Goal: Transaction & Acquisition: Download file/media

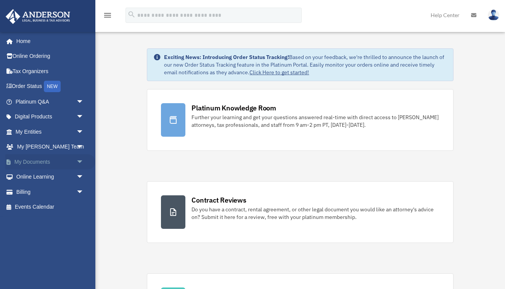
click at [38, 161] on link "My Documents arrow_drop_down" at bounding box center [50, 161] width 90 height 15
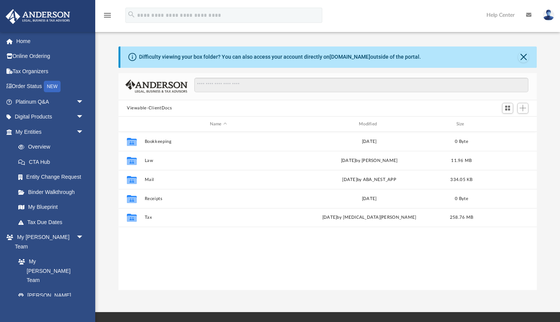
scroll to position [173, 419]
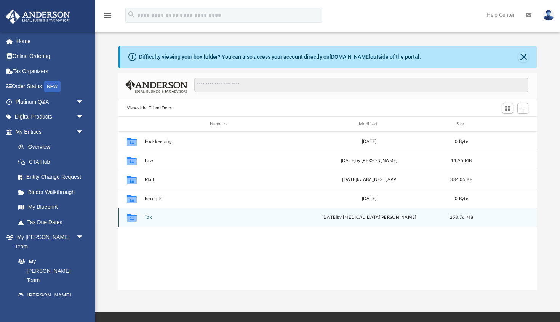
click at [169, 221] on div "Collaborated Folder Tax [DATE] by [MEDICAL_DATA][PERSON_NAME] 258.76 MB" at bounding box center [328, 217] width 419 height 19
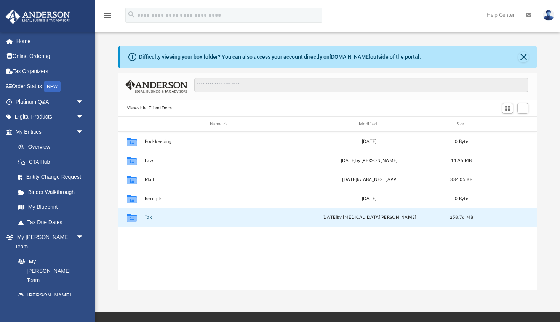
click at [156, 261] on div "Collaborated Folder Bookkeeping Mon Oct 2 2023 0 Byte Collaborated Folder Law T…" at bounding box center [328, 211] width 419 height 158
click at [131, 218] on icon "grid" at bounding box center [132, 218] width 10 height 8
click at [163, 255] on div "Collaborated Folder Bookkeeping Mon Oct 2 2023 0 Byte Collaborated Folder Law T…" at bounding box center [328, 211] width 419 height 158
click at [170, 217] on button "Tax" at bounding box center [219, 217] width 148 height 5
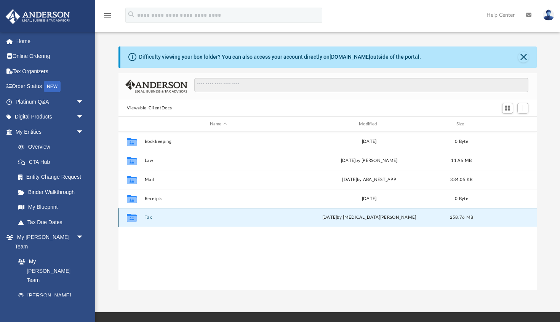
click at [170, 217] on button "Tax" at bounding box center [219, 217] width 148 height 5
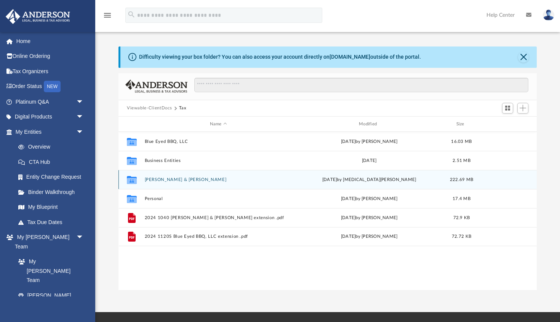
click at [170, 175] on div "Collaborated Folder Moran, Michael J. & Denise today by Nikita Patel 222.69 MB" at bounding box center [328, 179] width 419 height 19
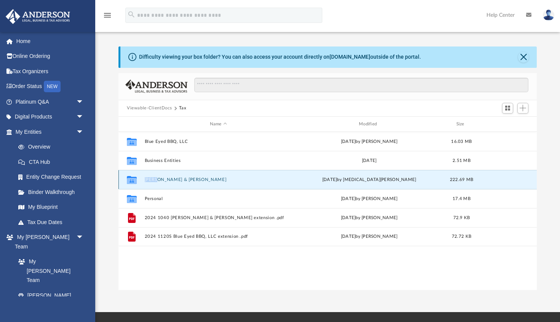
click at [223, 179] on button "Moran, Michael J. & Denise" at bounding box center [219, 179] width 148 height 5
click at [223, 180] on button "Moran, Michael J. & Denise" at bounding box center [219, 179] width 148 height 5
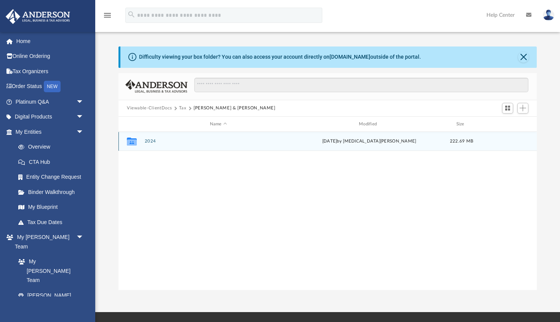
click at [217, 142] on button "2024" at bounding box center [219, 141] width 148 height 5
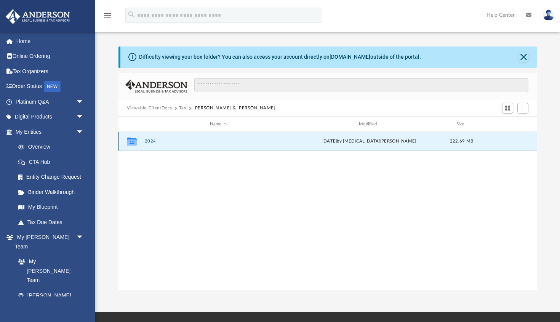
click at [217, 142] on button "2024" at bounding box center [219, 141] width 148 height 5
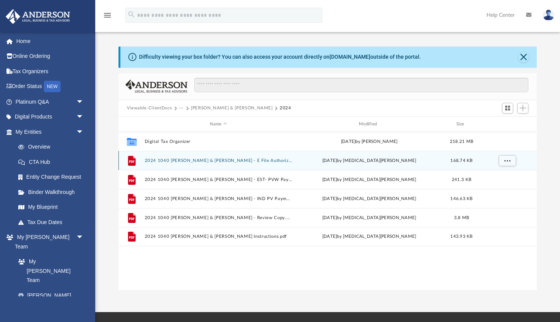
click at [202, 163] on button "2024 1040 Moran, Michael J. & Denise - E File Authorization - Please sign.pdf" at bounding box center [219, 160] width 148 height 5
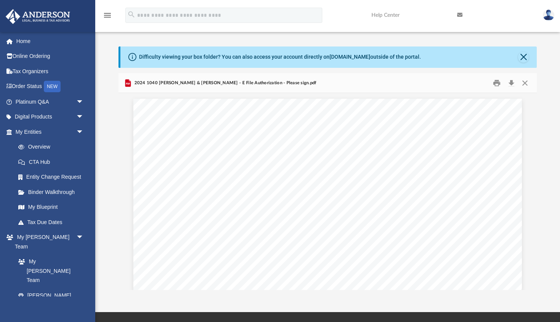
scroll to position [0, 0]
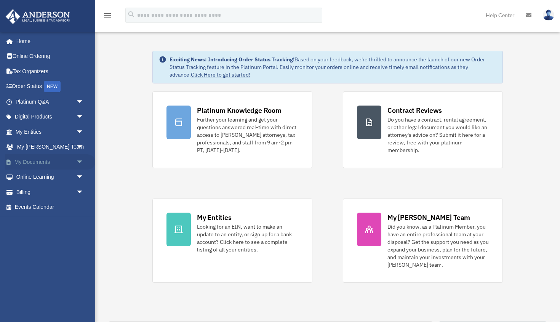
click at [51, 160] on link "My Documents arrow_drop_down" at bounding box center [50, 161] width 90 height 15
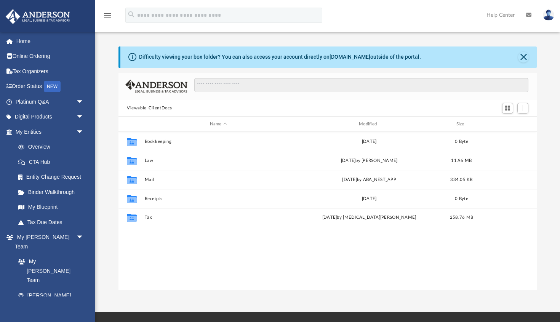
scroll to position [173, 419]
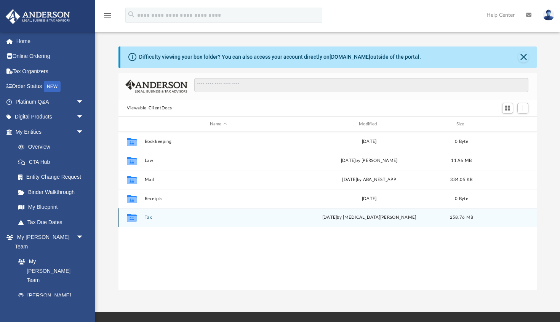
click at [184, 214] on div "Collaborated Folder Tax [DATE] by [MEDICAL_DATA][PERSON_NAME] 258.76 MB" at bounding box center [328, 217] width 419 height 19
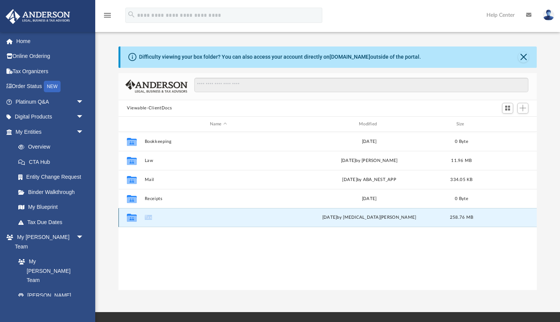
click at [184, 214] on div "Collaborated Folder Tax [DATE] by [MEDICAL_DATA][PERSON_NAME] 258.76 MB" at bounding box center [328, 217] width 419 height 19
click at [225, 217] on button "Tax" at bounding box center [219, 217] width 148 height 5
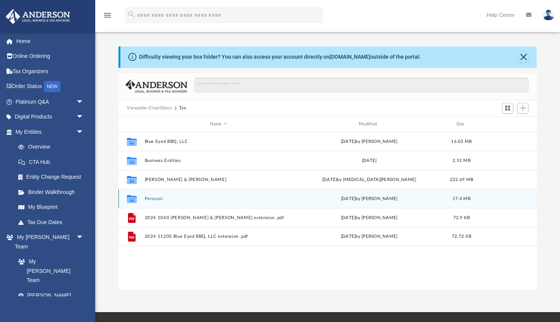
click at [213, 195] on div "Collaborated Folder Personal Mon Oct 14 2024 by Heather Wynn 17.4 MB" at bounding box center [328, 198] width 419 height 19
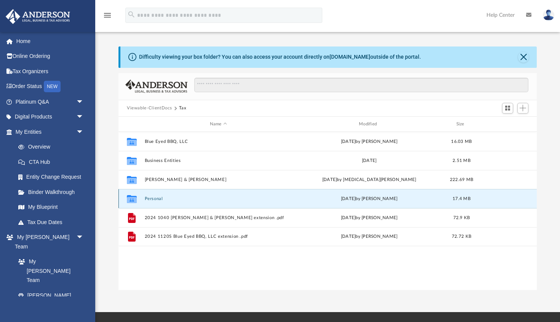
click at [320, 199] on div "Mon Oct 14 2024 by Heather Wynn" at bounding box center [370, 199] width 148 height 7
click at [302, 267] on div "Collaborated Folder Blue Eyed BBQ, LLC Sat Sep 13 2025 by Mohammed Kaka 16.03 M…" at bounding box center [328, 211] width 419 height 158
click at [253, 202] on div "Collaborated Folder Personal Mon Oct 14 2024 by Heather Wynn 17.4 MB" at bounding box center [328, 198] width 419 height 19
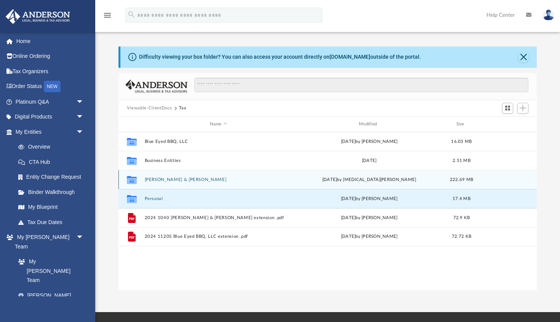
click at [252, 175] on div "Collaborated Folder Moran, Michael J. & Denise today by Nikita Patel 222.69 MB" at bounding box center [328, 179] width 419 height 19
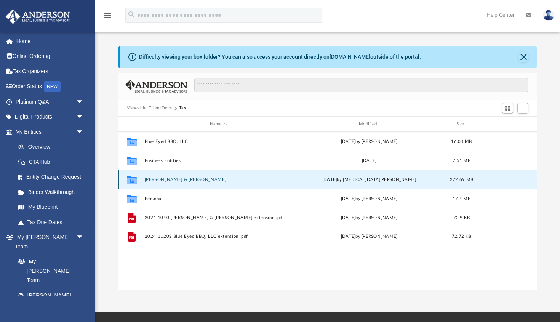
click at [256, 185] on div "Collaborated Folder Moran, Michael J. & Denise today by Nikita Patel 222.69 MB" at bounding box center [328, 179] width 419 height 19
click at [270, 181] on button "Moran, Michael J. & Denise" at bounding box center [219, 179] width 148 height 5
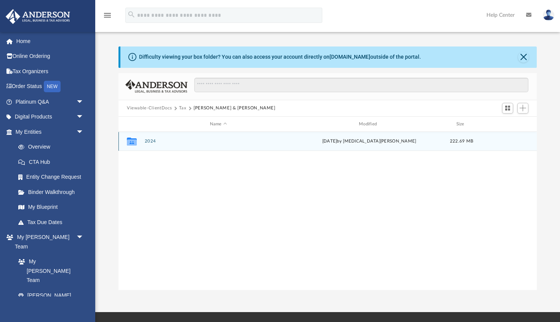
click at [270, 142] on button "2024" at bounding box center [219, 141] width 148 height 5
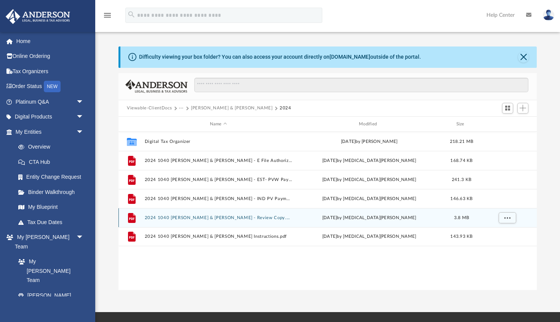
click at [169, 218] on button "2024 1040 Moran, Michael J. & Denise - Review Copy.pdf" at bounding box center [219, 217] width 148 height 5
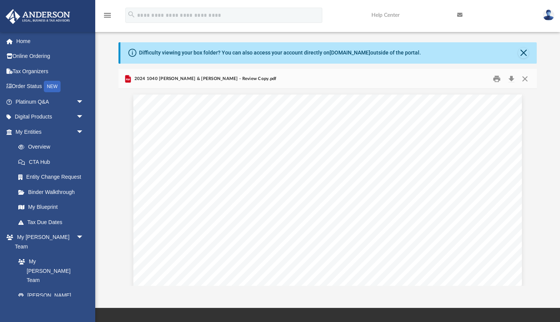
scroll to position [1, 0]
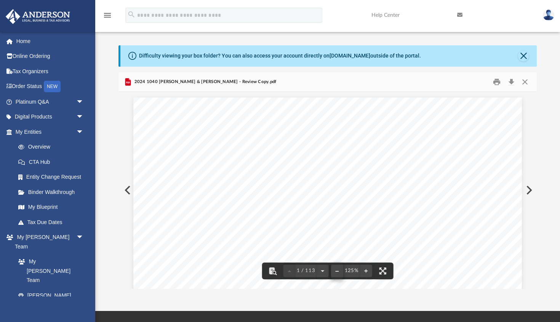
click at [337, 273] on button "File preview" at bounding box center [337, 271] width 12 height 17
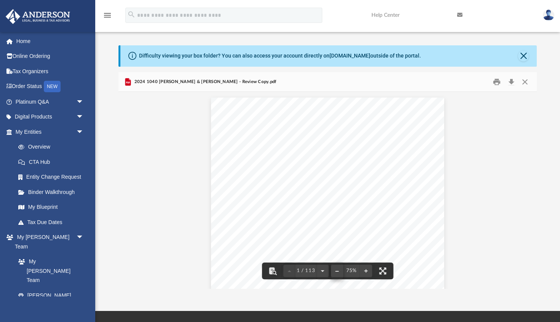
click at [337, 273] on button "File preview" at bounding box center [337, 271] width 12 height 17
click at [391, 212] on div "426340 04-01-24 REVIEW COPY ANDERSON GLOBAL BUSINESS GROUP, LLC 3225 MCLEOD DRI…" at bounding box center [328, 229] width 202 height 262
drag, startPoint x: 391, startPoint y: 212, endPoint x: 478, endPoint y: 206, distance: 87.6
click at [400, 212] on div "426340 04-01-24 REVIEW COPY ANDERSON GLOBAL BUSINESS GROUP, LLC 3225 MCLEOD DRI…" at bounding box center [328, 229] width 202 height 262
click at [532, 189] on button "Preview" at bounding box center [528, 190] width 17 height 21
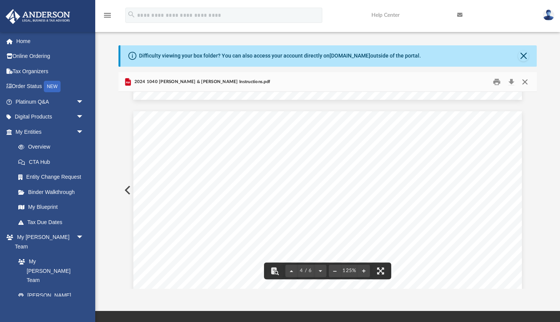
click at [527, 82] on button "Close" at bounding box center [526, 82] width 14 height 12
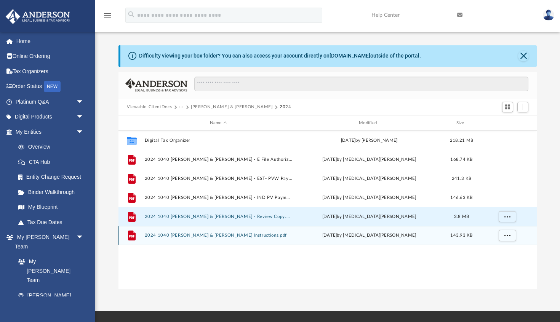
click at [227, 242] on div "File 2024 1040 Moran, Michael J. & Denise - Filing Instructions.pdf today by Ni…" at bounding box center [328, 235] width 419 height 19
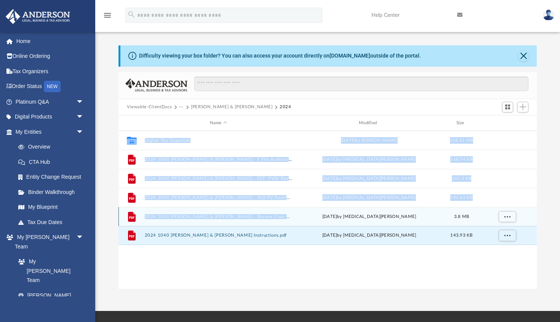
drag, startPoint x: 304, startPoint y: 219, endPoint x: 299, endPoint y: 270, distance: 51.7
click at [299, 270] on div "Collaborated Folder Digital Tax Organizer Sun Aug 24 2025 by Mike Moran 218.21 …" at bounding box center [328, 210] width 419 height 158
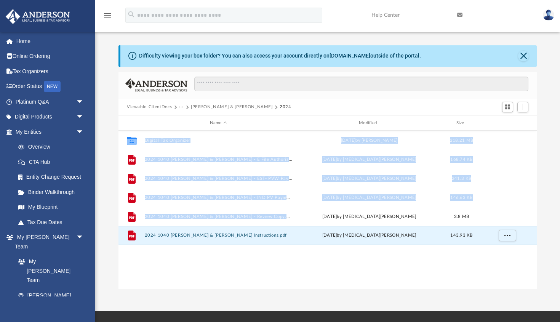
click at [298, 270] on div "Collaborated Folder Digital Tax Organizer Sun Aug 24 2025 by Mike Moran 218.21 …" at bounding box center [328, 210] width 419 height 158
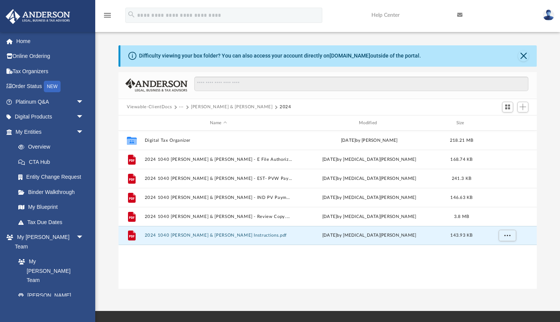
click at [298, 271] on div "Collaborated Folder Digital Tax Organizer Sun Aug 24 2025 by Mike Moran 218.21 …" at bounding box center [328, 210] width 419 height 158
click at [196, 275] on div "Collaborated Folder Digital Tax Organizer Sun Aug 24 2025 by Mike Moran 218.21 …" at bounding box center [328, 210] width 419 height 158
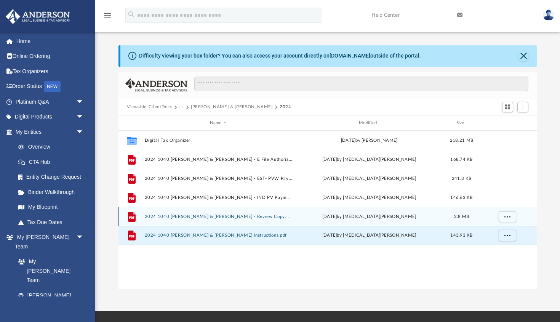
click at [205, 216] on button "2024 1040 Moran, Michael J. & Denise - Review Copy.pdf" at bounding box center [219, 216] width 148 height 5
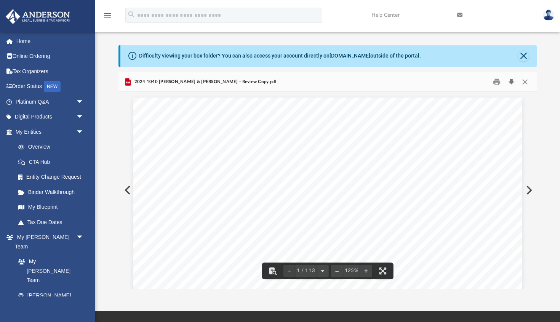
click at [513, 82] on button "Download" at bounding box center [512, 82] width 14 height 12
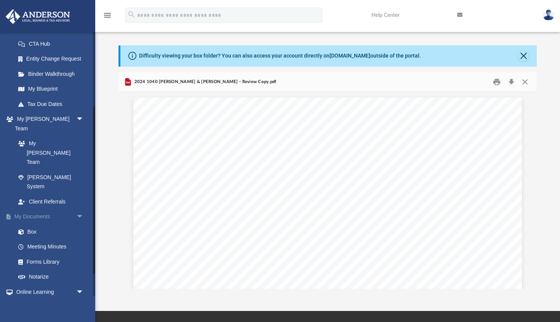
scroll to position [120, 0]
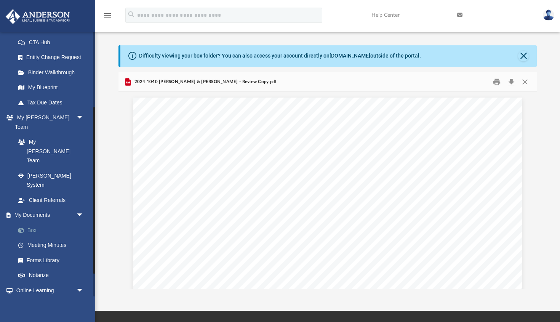
click at [31, 223] on link "Box" at bounding box center [53, 230] width 85 height 15
click at [523, 52] on button "Close" at bounding box center [524, 56] width 11 height 11
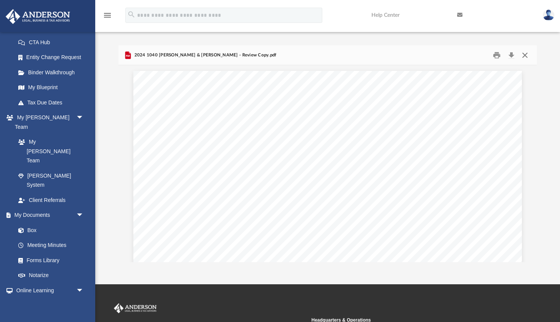
click at [525, 56] on button "Close" at bounding box center [526, 55] width 14 height 12
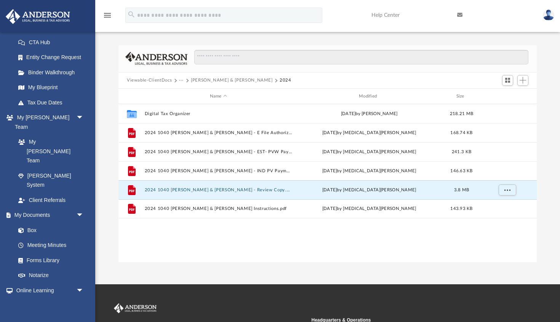
click at [166, 81] on button "Viewable-ClientDocs" at bounding box center [149, 80] width 45 height 7
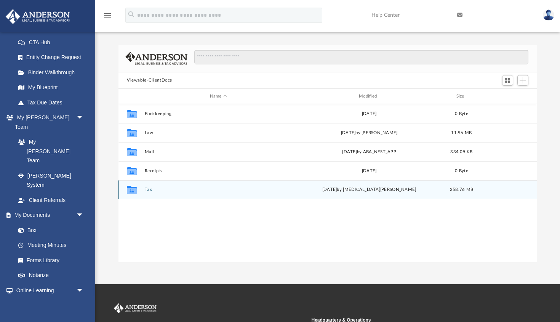
click at [177, 189] on button "Tax" at bounding box center [219, 190] width 148 height 5
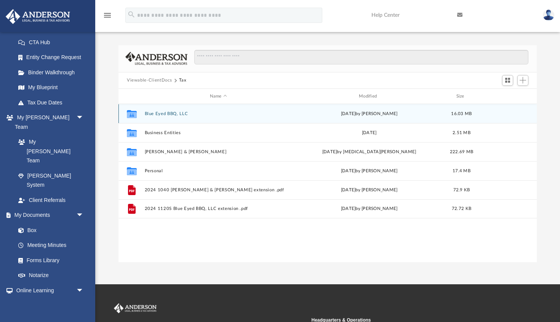
click at [218, 116] on button "Blue Eyed BBQ, LLC" at bounding box center [219, 113] width 148 height 5
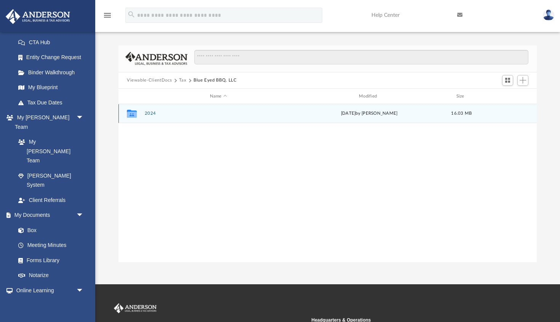
click at [218, 116] on button "2024" at bounding box center [219, 113] width 148 height 5
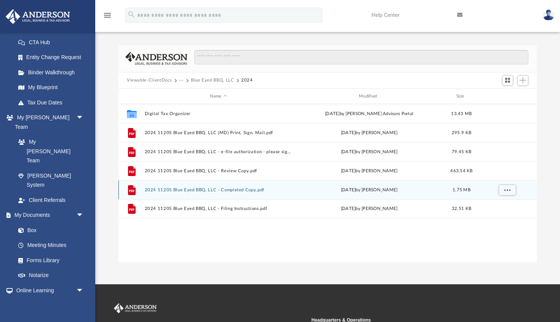
click at [282, 191] on button "2024 1120S Blue Eyed BBQ, LLC - Completed Copy.pdf" at bounding box center [219, 190] width 148 height 5
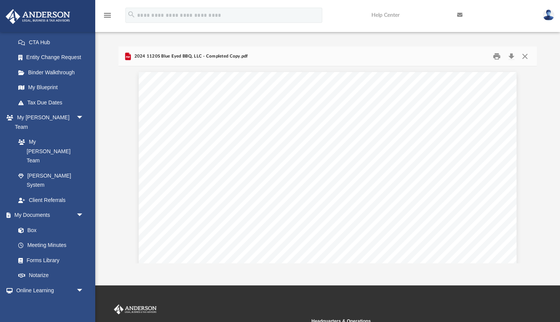
scroll to position [0, 0]
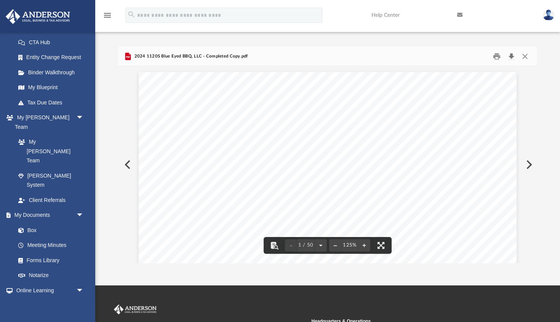
click at [509, 56] on button "Download" at bounding box center [512, 56] width 14 height 12
